Goal: Check status: Check status

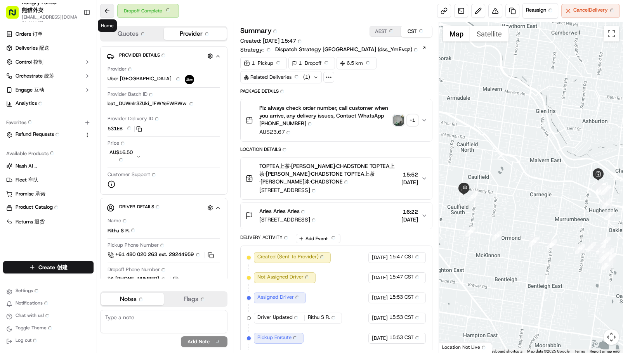
click at [105, 11] on button at bounding box center [107, 11] width 14 height 14
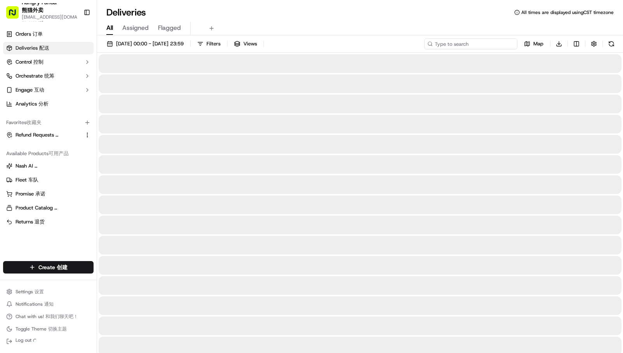
click at [468, 45] on input at bounding box center [470, 43] width 93 height 11
paste input "173039045885275020542"
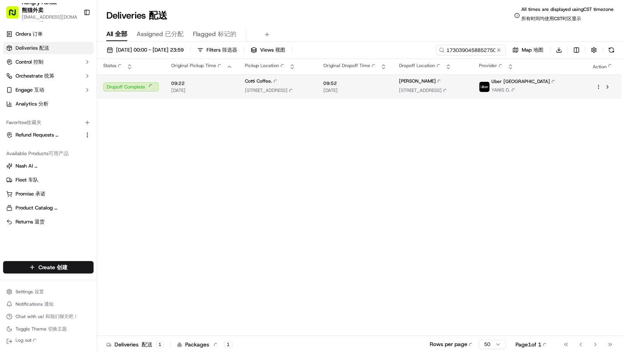
click at [340, 92] on td "09:52 09:52 [DATE] [DATE]" at bounding box center [355, 87] width 76 height 24
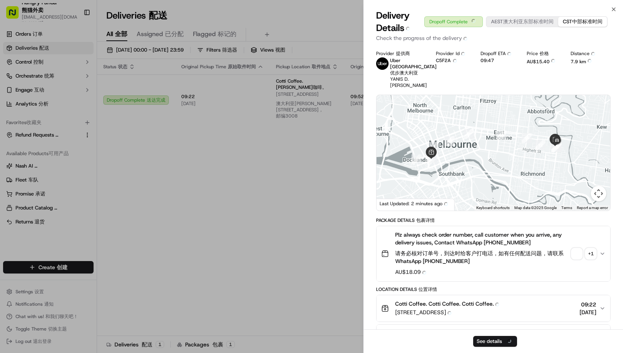
click at [581, 241] on div "Plz always check order number, call customer when you arrive, any delivery issu…" at bounding box center [490, 254] width 218 height 46
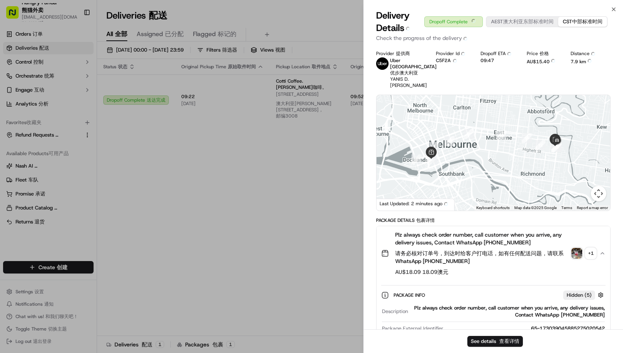
click at [576, 249] on img "button" at bounding box center [576, 253] width 11 height 11
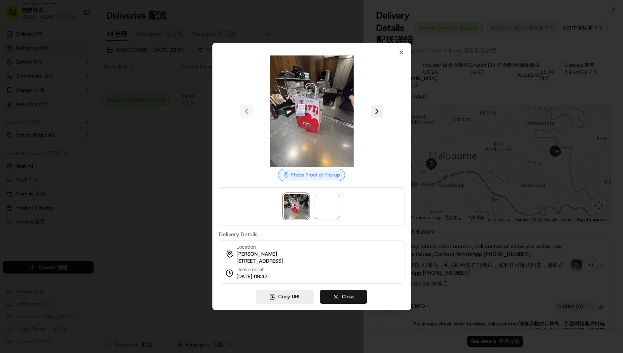
click at [382, 111] on button at bounding box center [377, 111] width 12 height 12
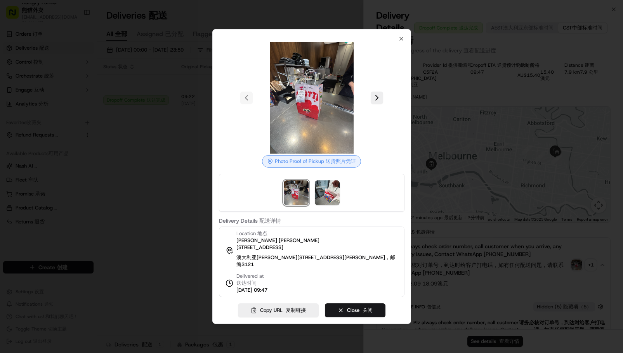
click at [532, 254] on div at bounding box center [311, 176] width 623 height 353
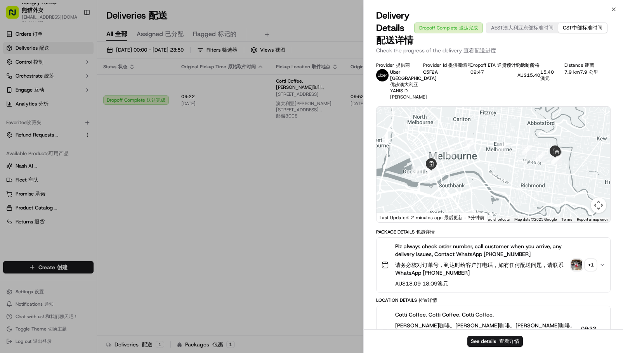
click at [578, 271] on img "button" at bounding box center [576, 265] width 11 height 11
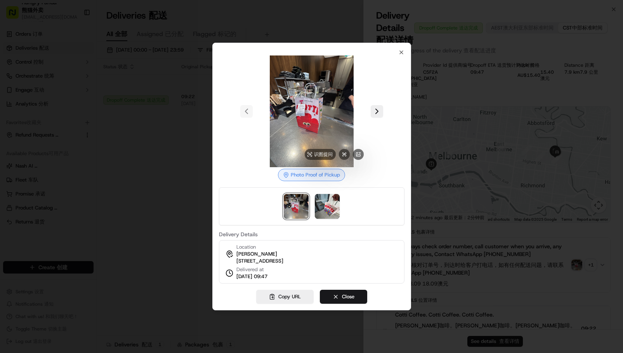
click at [304, 113] on img at bounding box center [312, 112] width 112 height 112
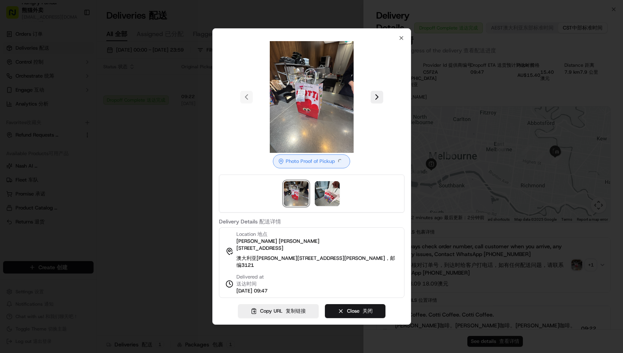
click at [375, 91] on button at bounding box center [377, 97] width 12 height 12
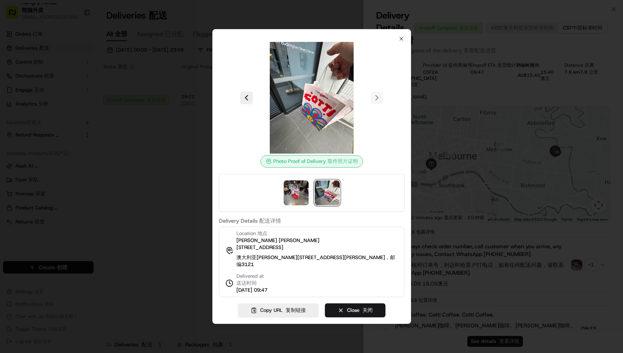
click at [253, 101] on div at bounding box center [312, 98] width 186 height 112
click at [246, 99] on button at bounding box center [246, 98] width 12 height 12
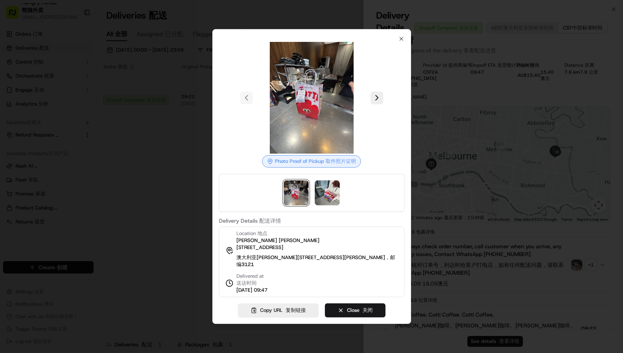
click at [395, 36] on div "Photo Proof of Pickup Photo Proof of Pickup 取件照片证明 Delivery Details Delivery De…" at bounding box center [312, 167] width 186 height 262
click at [399, 36] on icon "button" at bounding box center [401, 39] width 6 height 6
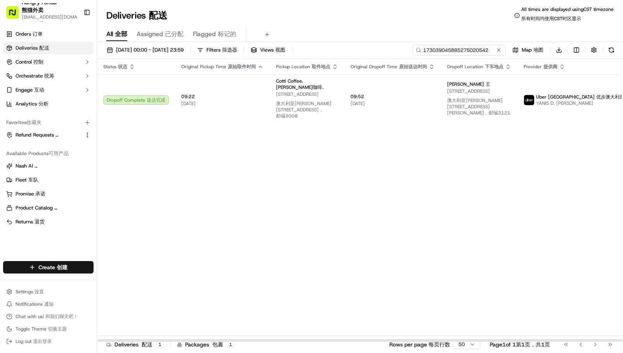
click at [462, 50] on input "173039045885275020542" at bounding box center [459, 50] width 93 height 11
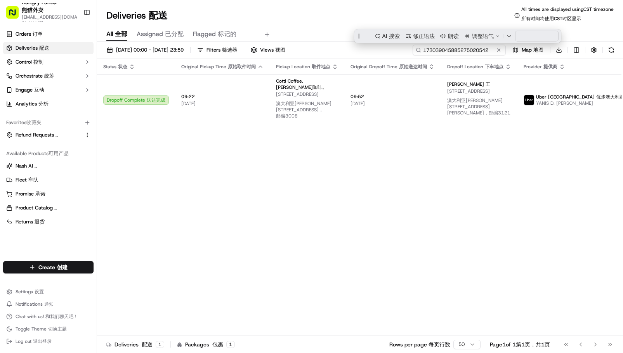
paste input "742739022865178701829"
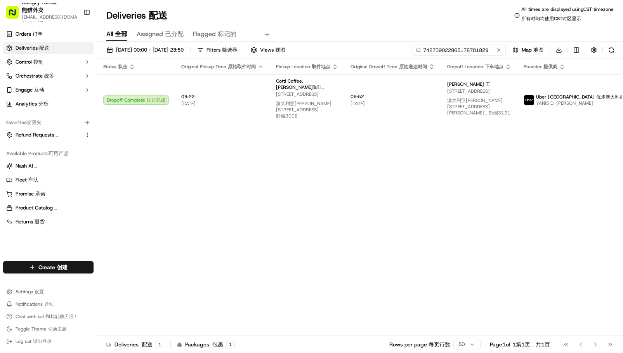
type input "742739022865178701829"
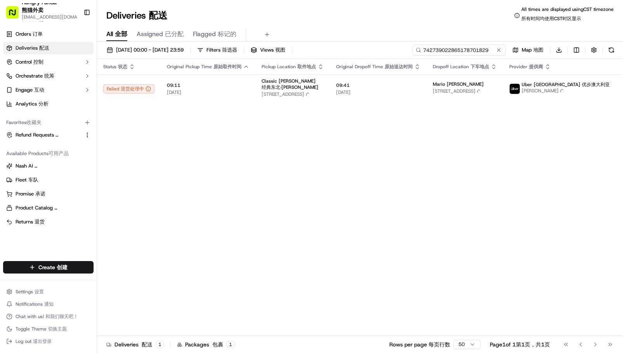
click at [456, 49] on input "742739022865178701829" at bounding box center [459, 50] width 93 height 11
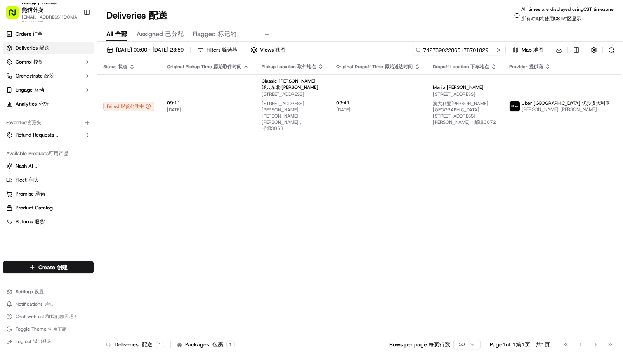
click at [457, 51] on input "742739022865178701829" at bounding box center [459, 50] width 93 height 11
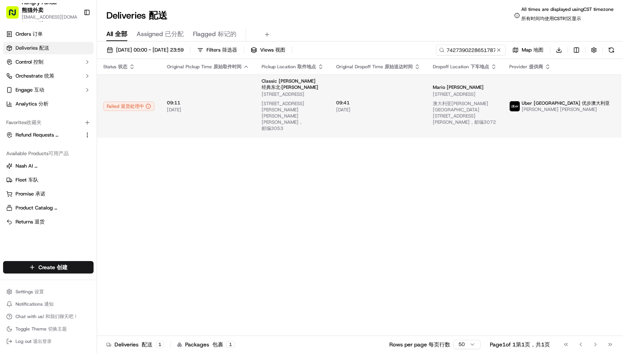
click at [318, 90] on span "Classic Dongbei · Carlton Classic Dongbei · Carlton 经典东北·[PERSON_NAME]" at bounding box center [293, 84] width 62 height 12
click at [451, 88] on span "[PERSON_NAME]" at bounding box center [465, 87] width 37 height 6
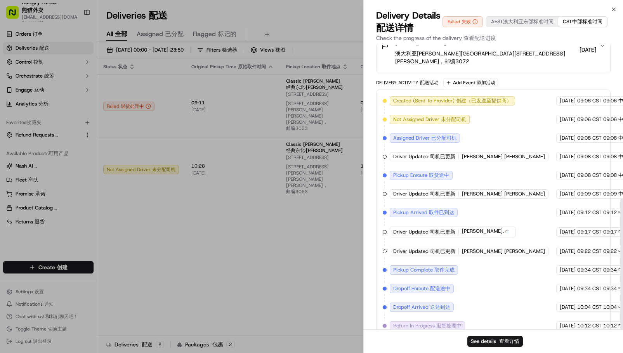
scroll to position [334, 0]
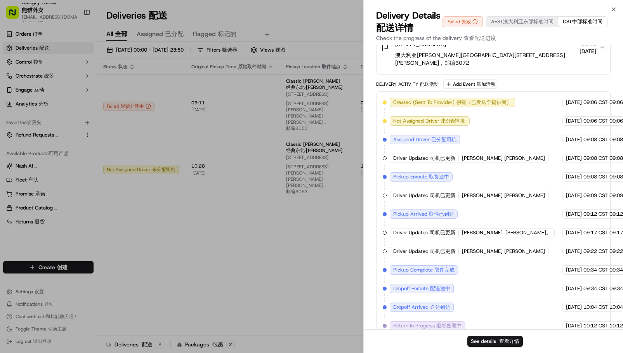
click at [500, 255] on div "Created (Sent To Provider) Created (Sent To Provider) 创建（已发送至提供商） [GEOGRAPHIC_D…" at bounding box center [493, 224] width 221 height 252
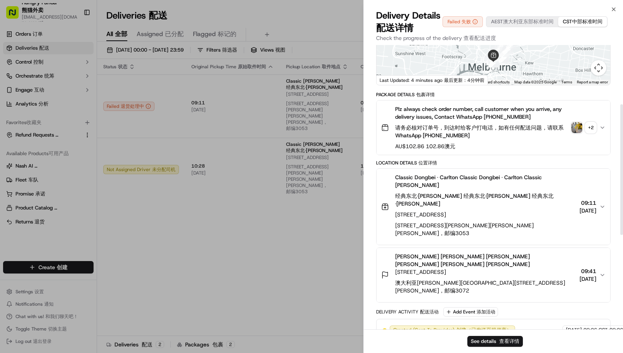
scroll to position [101, 0]
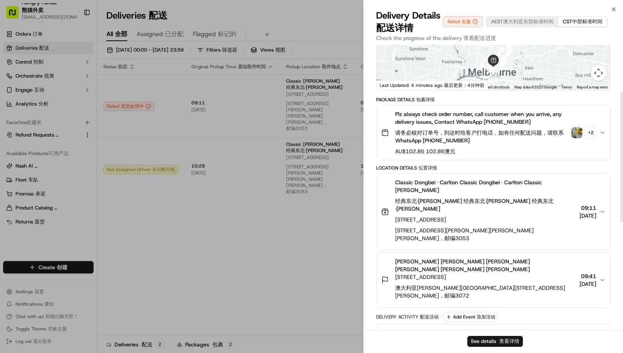
click at [587, 133] on div "+ 2 + 2" at bounding box center [590, 132] width 11 height 11
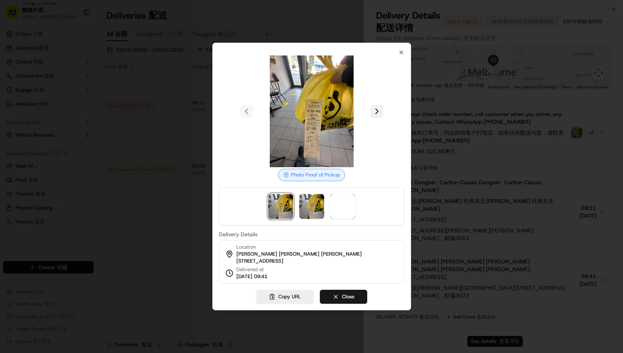
click at [378, 108] on button at bounding box center [377, 111] width 12 height 12
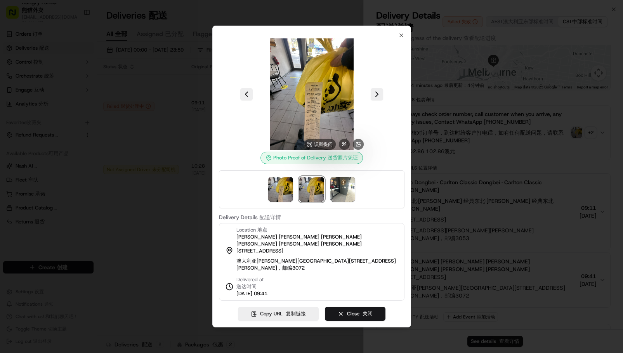
click at [317, 107] on img at bounding box center [312, 94] width 112 height 112
click at [241, 98] on button at bounding box center [246, 94] width 12 height 12
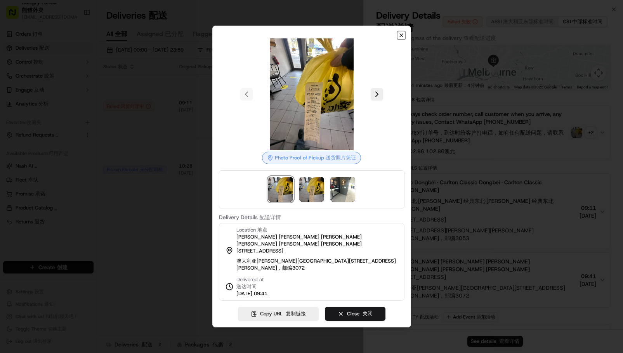
click at [402, 37] on icon "button" at bounding box center [401, 35] width 3 height 3
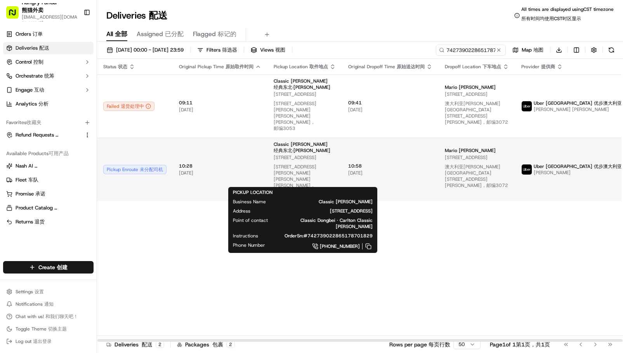
click at [310, 160] on span "[STREET_ADDRESS] [STREET_ADDRESS][PERSON_NAME][PERSON_NAME][PERSON_NAME]，邮编3053" at bounding box center [305, 176] width 62 height 43
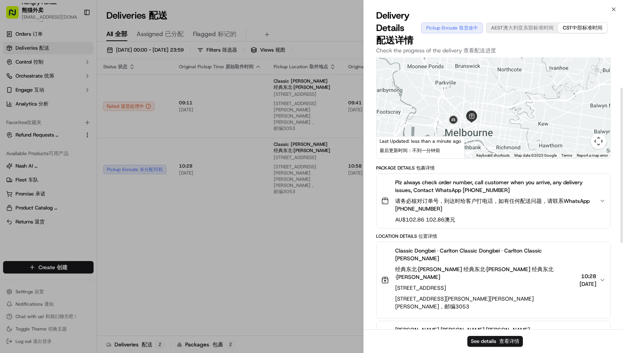
scroll to position [78, 0]
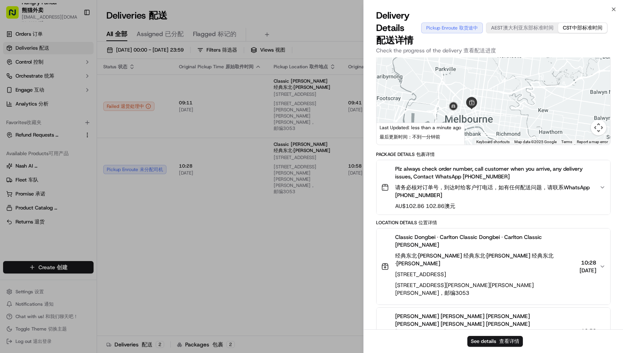
drag, startPoint x: 493, startPoint y: 340, endPoint x: 537, endPoint y: 313, distance: 51.4
click at [537, 313] on div "Delivery Details Delivery Details 配送详情 Pickup Enroute Pickup Enroute 取货途中 AEST …" at bounding box center [493, 181] width 259 height 344
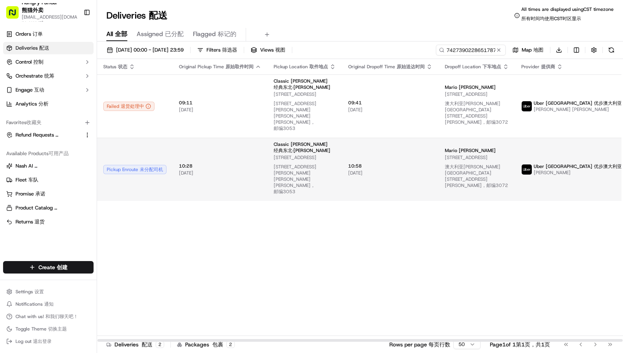
click at [332, 166] on font "[STREET_ADDRESS][PERSON_NAME][PERSON_NAME][PERSON_NAME]，邮编3053" at bounding box center [305, 179] width 62 height 31
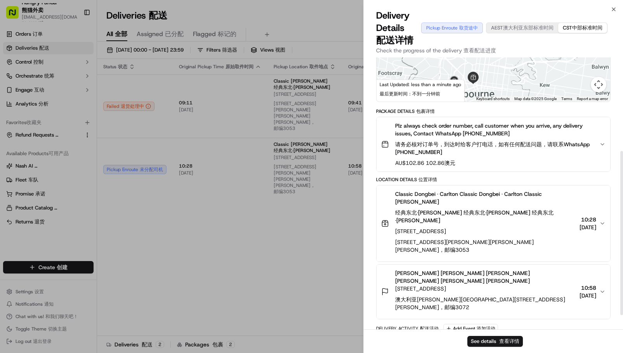
scroll to position [101, 0]
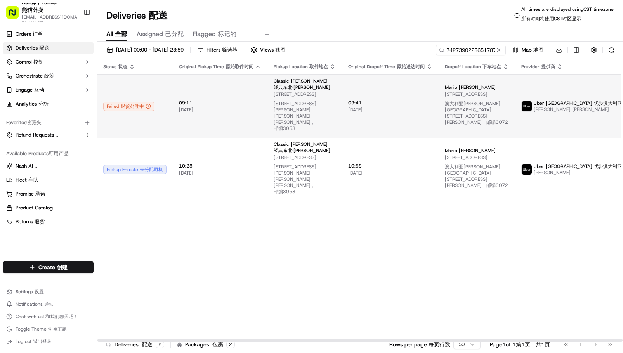
click at [355, 118] on td "09:41 09:41 [DATE] [DATE]" at bounding box center [390, 106] width 97 height 63
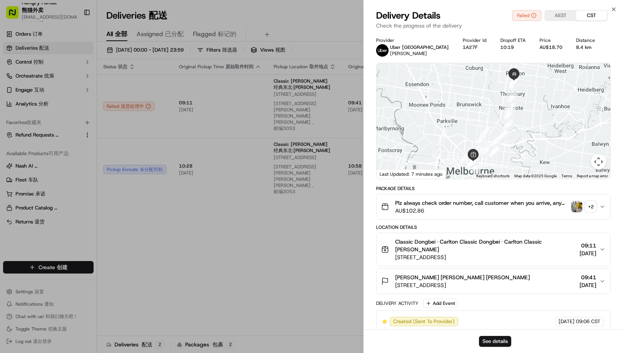
click at [575, 207] on img "button" at bounding box center [576, 206] width 11 height 11
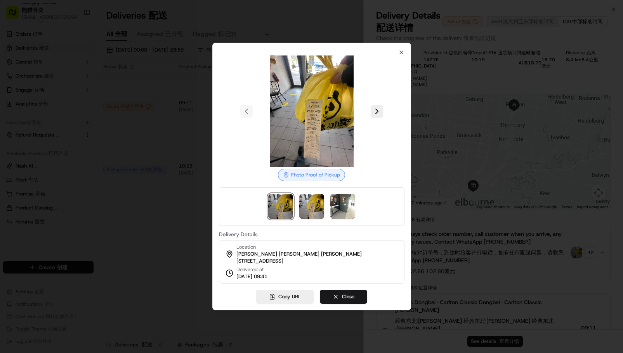
click at [283, 195] on img at bounding box center [280, 206] width 25 height 25
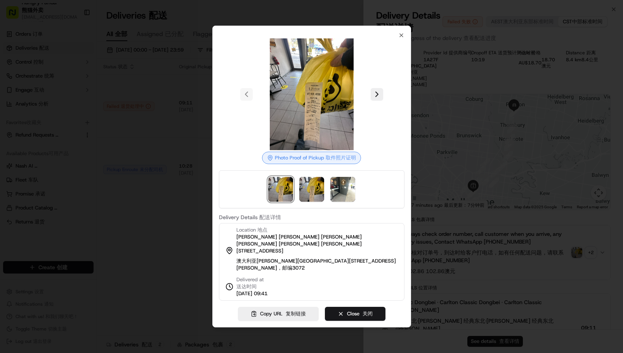
click at [46, 73] on div at bounding box center [311, 176] width 623 height 353
